Goal: Information Seeking & Learning: Learn about a topic

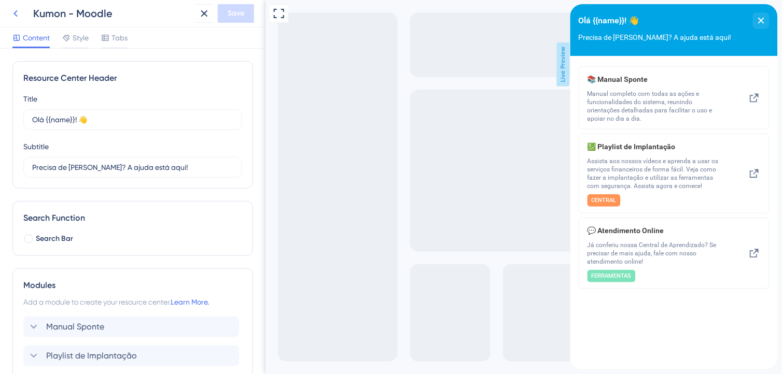
click at [17, 17] on icon at bounding box center [15, 13] width 12 height 12
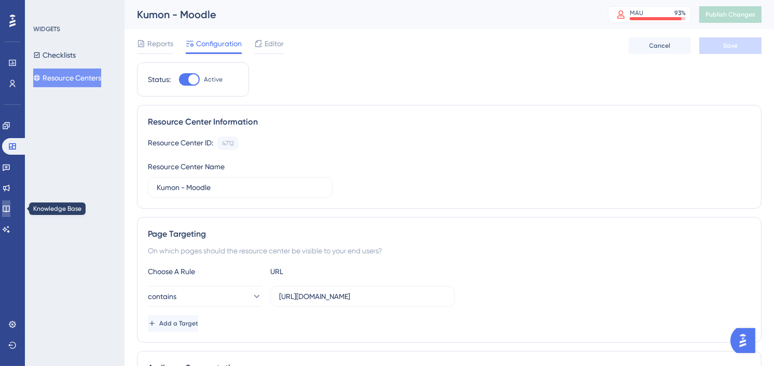
click at [10, 212] on icon at bounding box center [6, 208] width 8 height 8
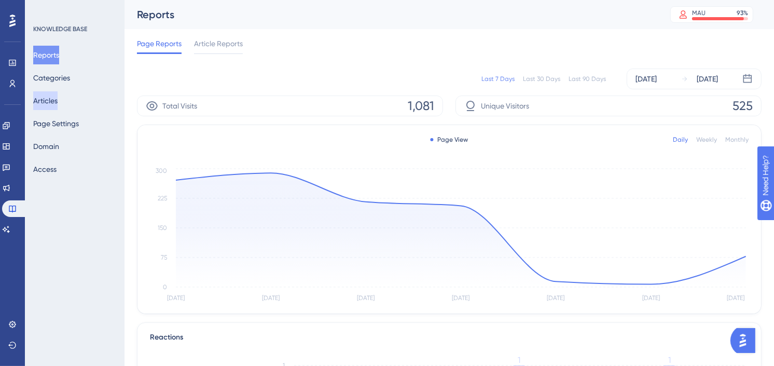
click at [49, 108] on button "Articles" at bounding box center [45, 100] width 24 height 19
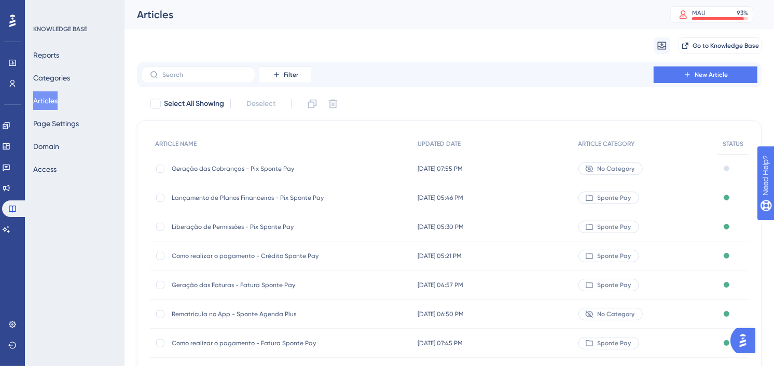
click at [53, 102] on button "Articles" at bounding box center [45, 100] width 24 height 19
click at [468, 45] on div "Migrate from Go to Knowledge Base" at bounding box center [449, 45] width 624 height 33
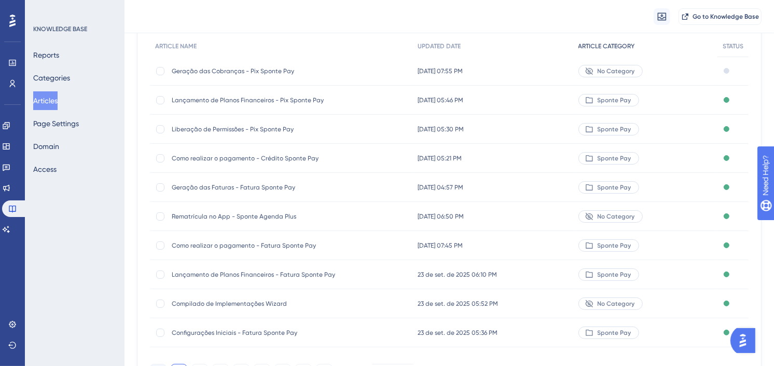
scroll to position [115, 0]
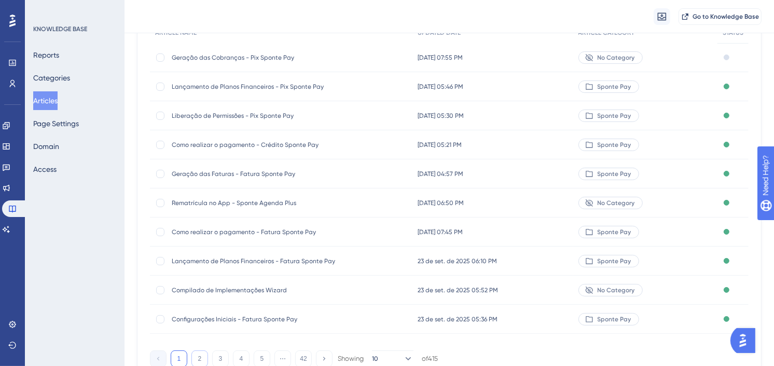
click at [205, 353] on button "2" at bounding box center [199, 358] width 17 height 17
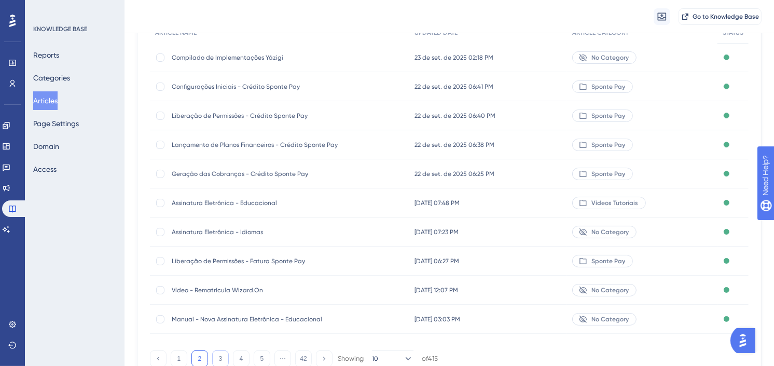
click at [220, 358] on button "3" at bounding box center [220, 358] width 17 height 17
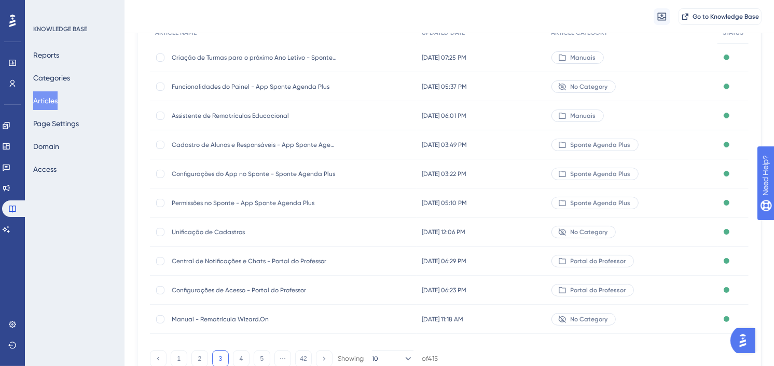
scroll to position [58, 0]
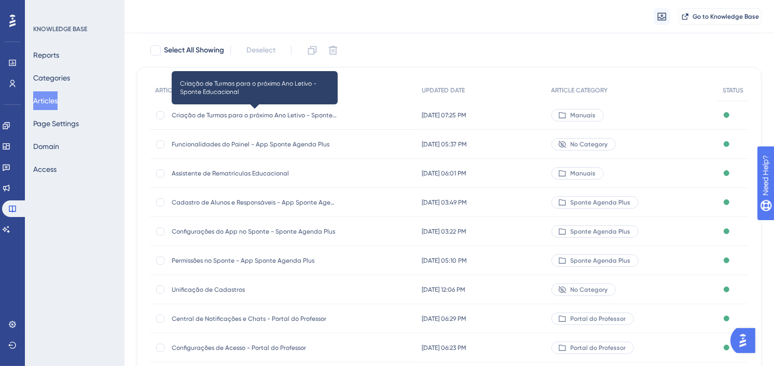
click at [312, 112] on span "Criação de Turmas para o próximo Ano Letivo - Sponte Educacional" at bounding box center [255, 115] width 166 height 8
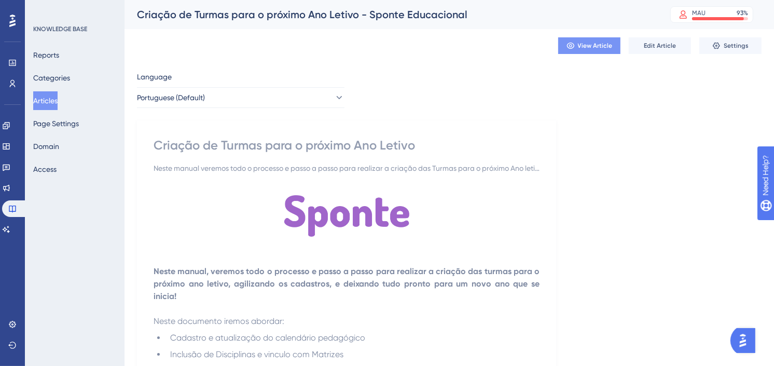
click at [602, 48] on span "View Article" at bounding box center [595, 45] width 35 height 8
